Goal: Find specific page/section: Find specific page/section

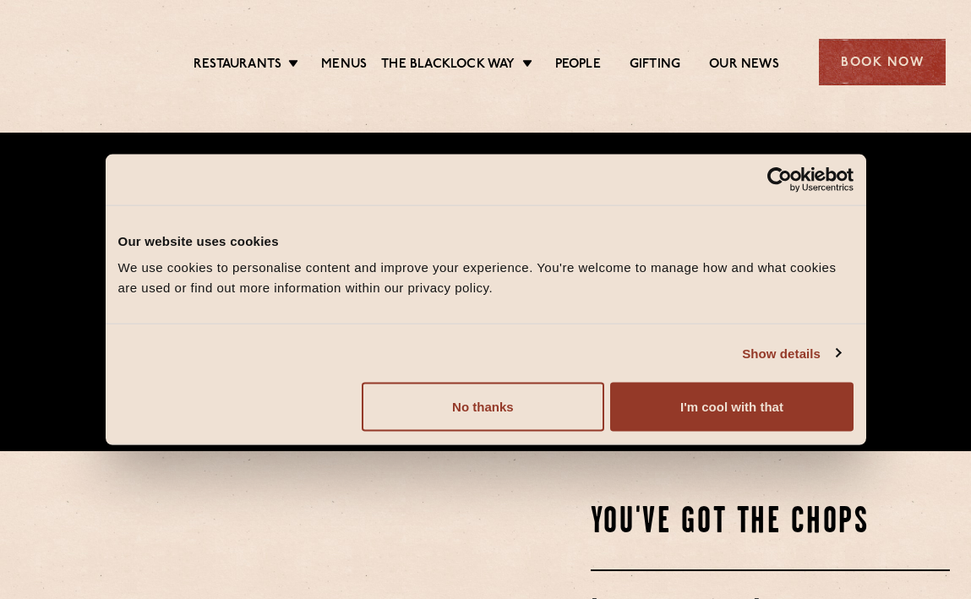
scroll to position [169, 0]
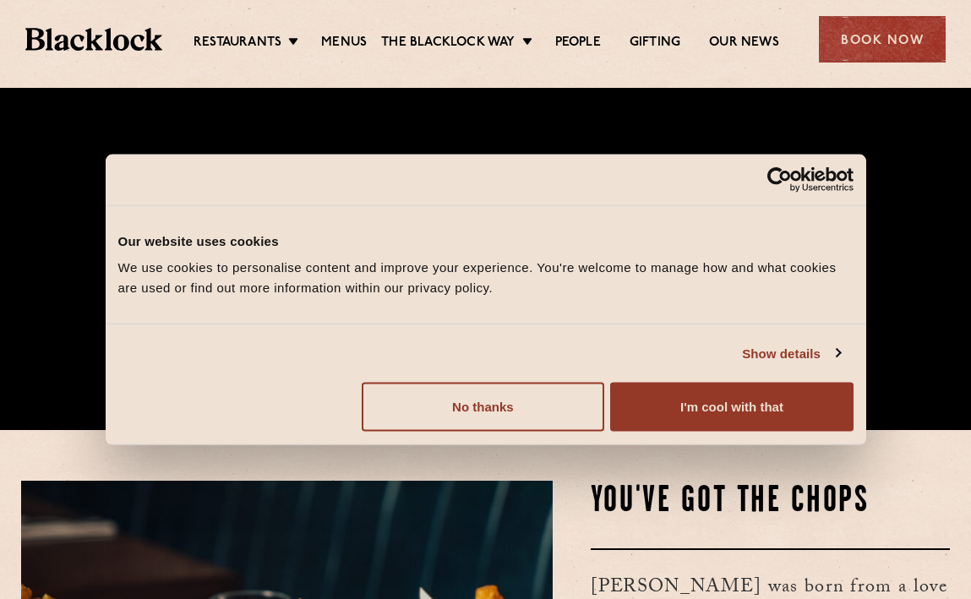
click at [797, 436] on div "Do not sell or share my personal information No thanks Allow selection Customiz…" at bounding box center [486, 407] width 761 height 74
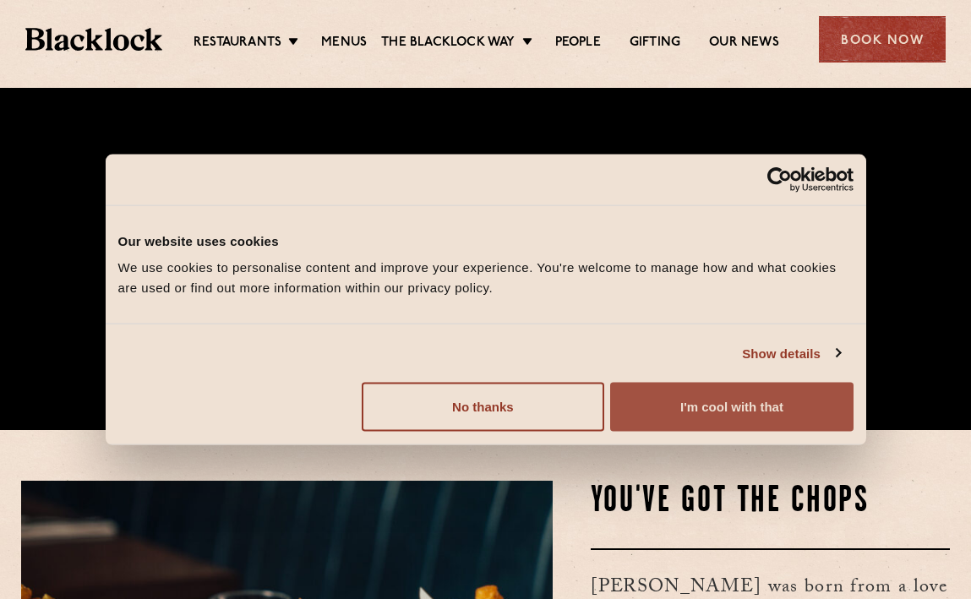
click at [789, 424] on button "I'm cool with that" at bounding box center [731, 407] width 243 height 49
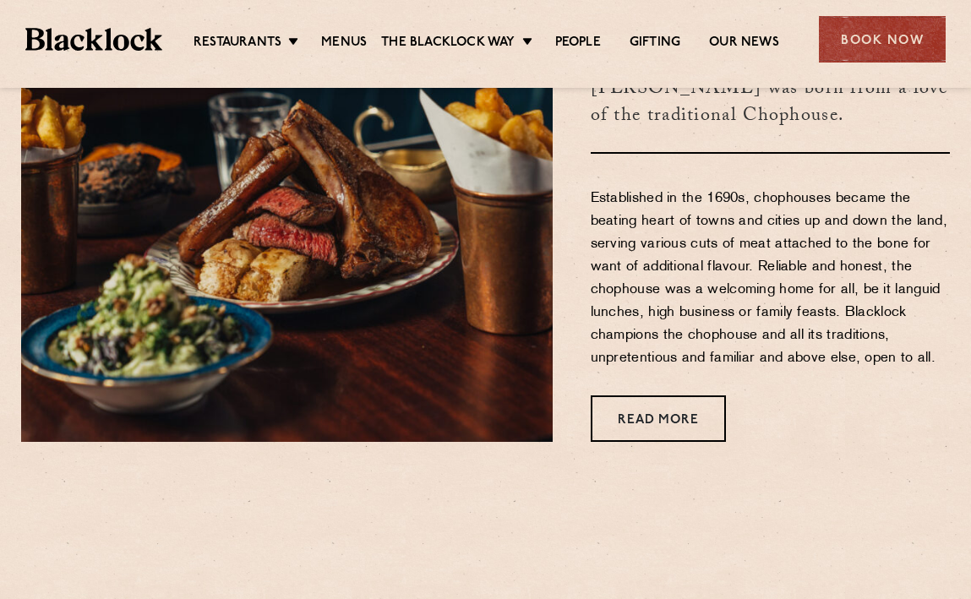
scroll to position [761, 0]
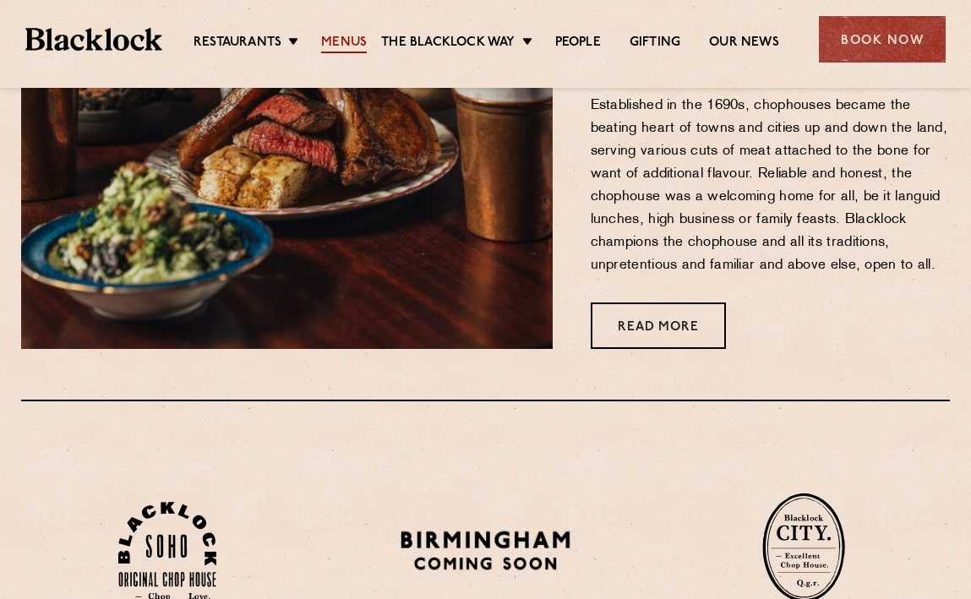
click at [332, 44] on link "Menus" at bounding box center [344, 44] width 46 height 19
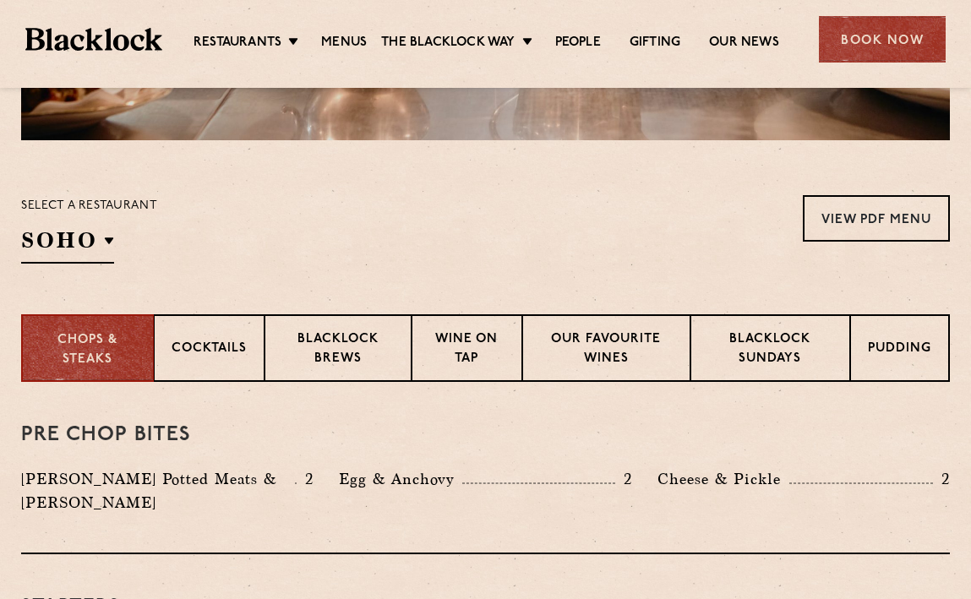
scroll to position [507, 0]
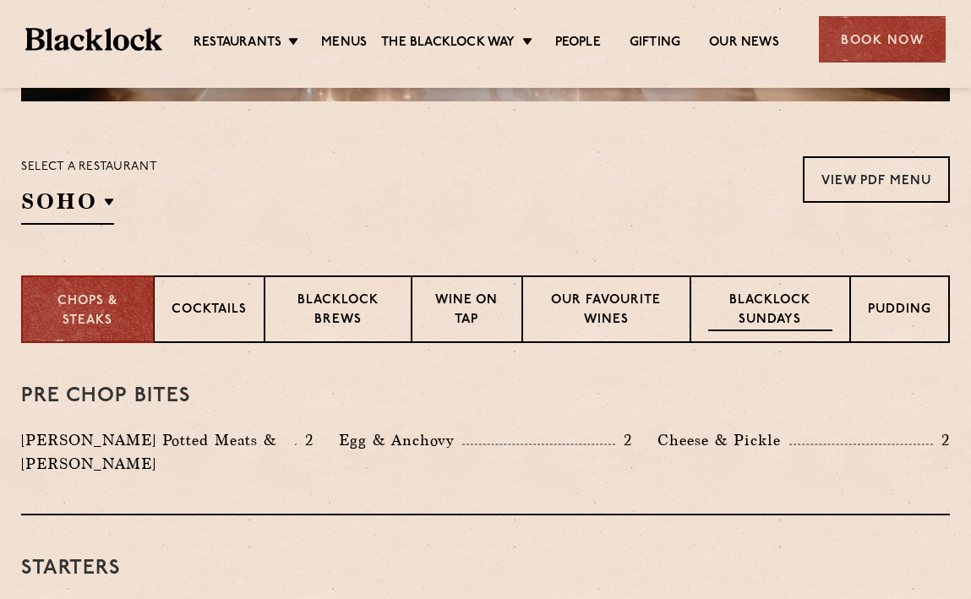
click at [805, 338] on div "Blacklock Sundays" at bounding box center [771, 310] width 160 height 68
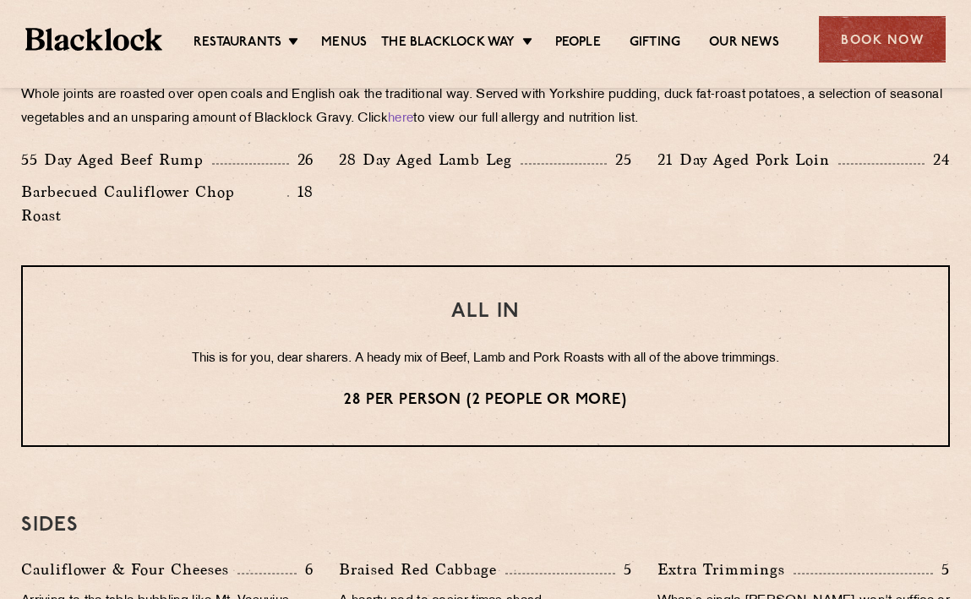
scroll to position [1352, 0]
